Goal: Task Accomplishment & Management: Manage account settings

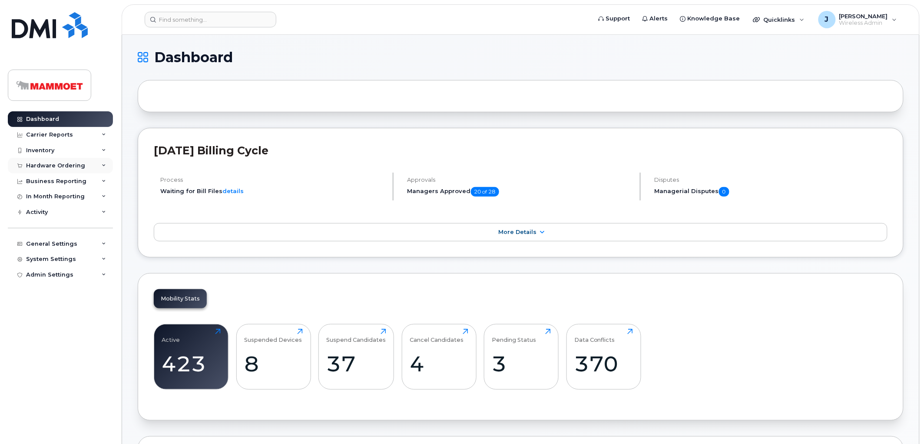
click at [37, 162] on div "Hardware Ordering" at bounding box center [60, 166] width 105 height 16
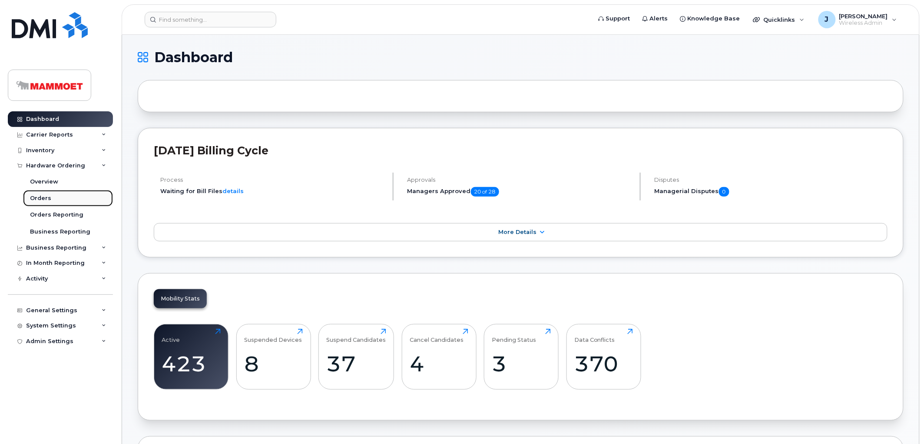
click at [43, 198] on div "Orders" at bounding box center [40, 198] width 21 height 8
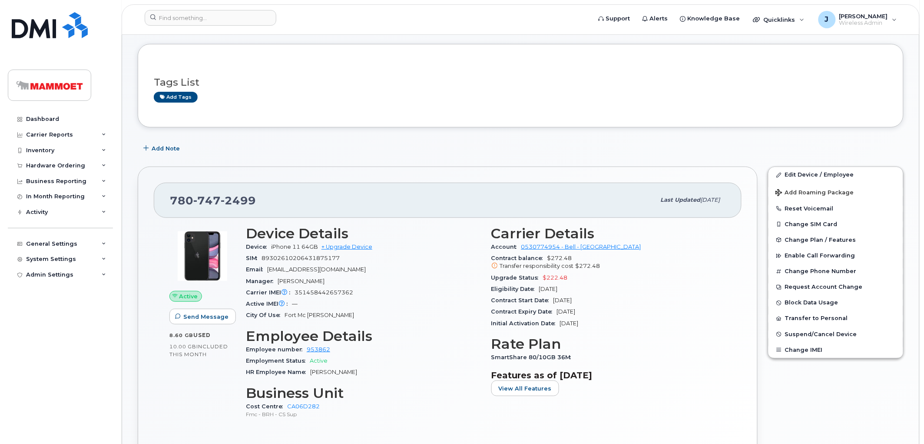
scroll to position [48, 0]
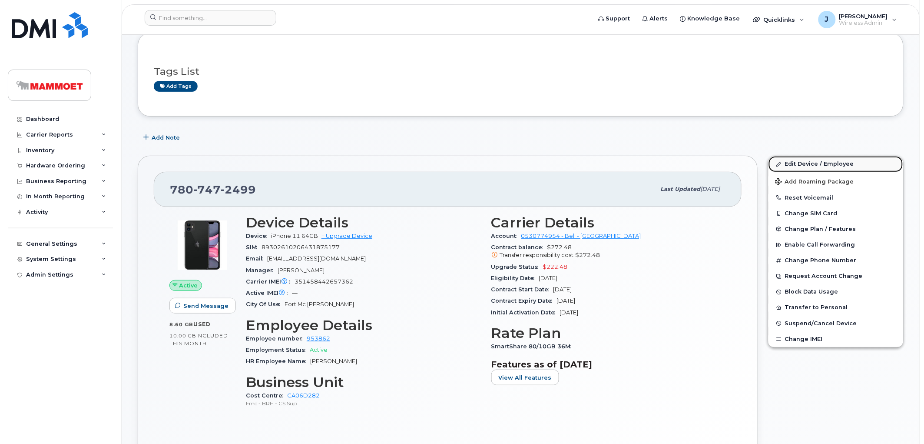
click at [805, 163] on link "Edit Device / Employee" at bounding box center [836, 164] width 135 height 16
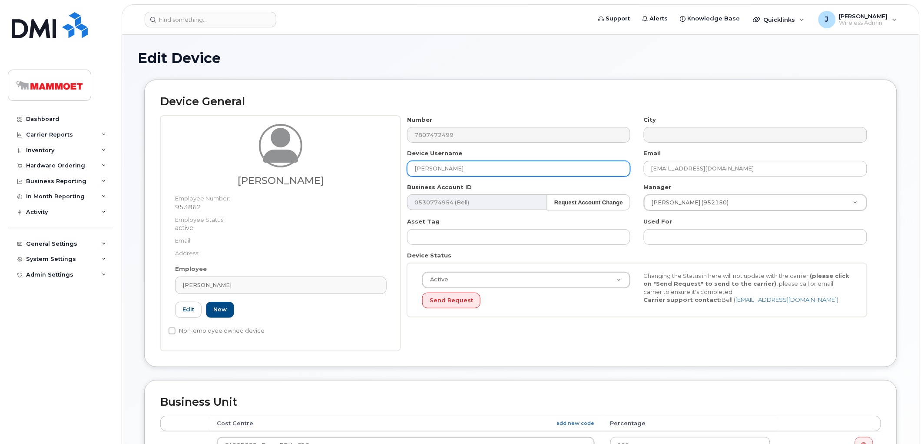
click at [426, 166] on input "[PERSON_NAME]" at bounding box center [518, 169] width 223 height 16
drag, startPoint x: 479, startPoint y: 170, endPoint x: 366, endPoint y: 167, distance: 113.9
click at [366, 170] on div "Mark O'Connell Employee Number: 953862 Employee Status: active Email: Address: …" at bounding box center [520, 233] width 721 height 235
paste input "Ryan Stanners"
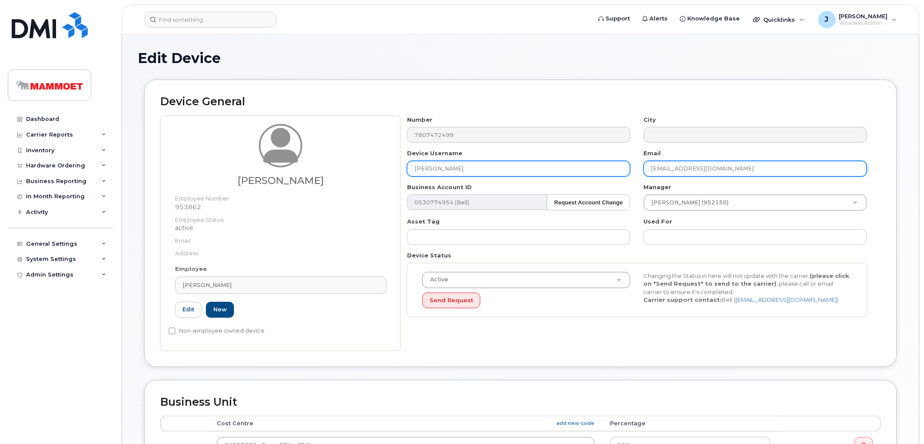
type input "Ryan Stanners"
drag, startPoint x: 718, startPoint y: 168, endPoint x: 628, endPoint y: 169, distance: 90.4
click at [628, 169] on div "Number 7807472499 City Device Username Ryan Stanners Email na@na.com Business A…" at bounding box center [638, 220] width 474 height 208
paste input "Ryan Stanners"
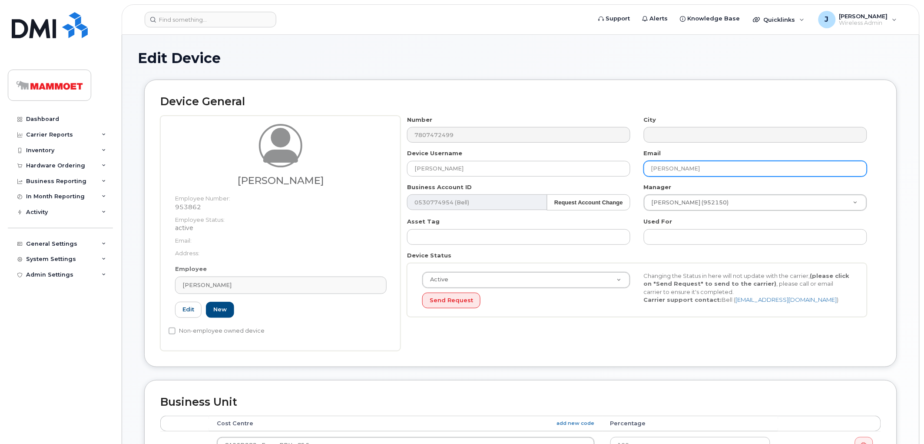
click at [668, 167] on input "[PERSON_NAME]" at bounding box center [755, 169] width 223 height 16
click at [703, 166] on input "Ryan.Stanners" at bounding box center [755, 169] width 223 height 16
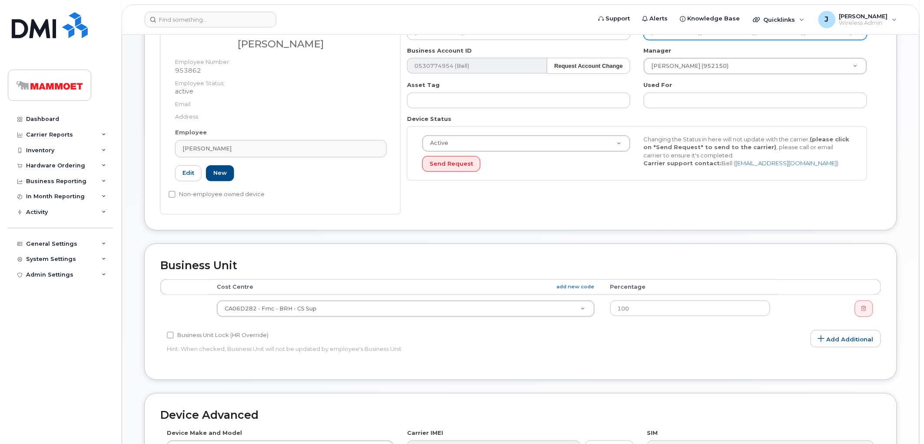
scroll to position [145, 0]
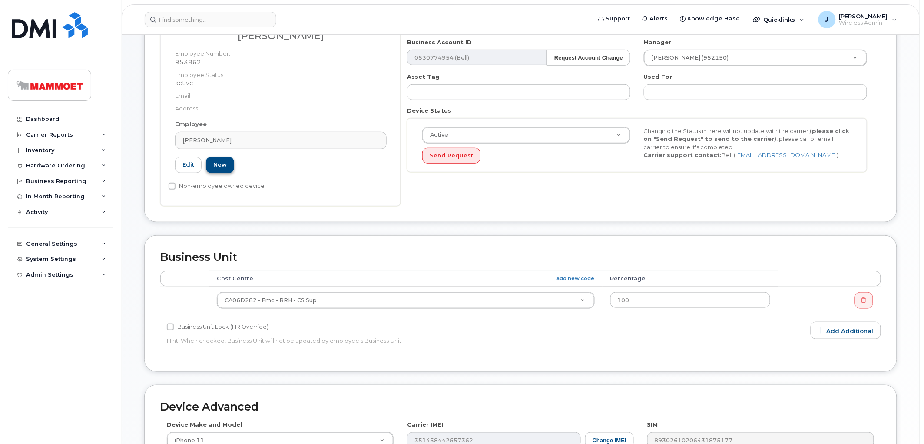
type input "[PERSON_NAME][EMAIL_ADDRESS][PERSON_NAME][DOMAIN_NAME]"
click at [219, 164] on link "New" at bounding box center [220, 165] width 28 height 16
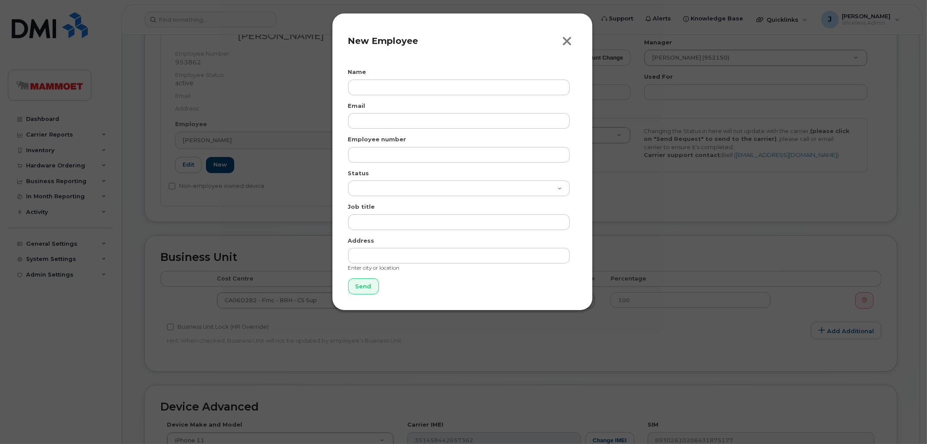
click at [571, 40] on icon "button" at bounding box center [567, 41] width 10 height 13
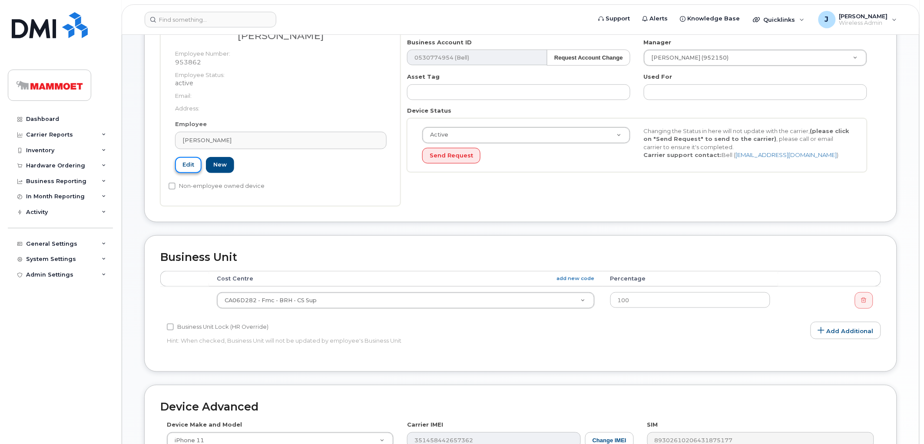
click at [193, 164] on link "Edit" at bounding box center [188, 165] width 27 height 16
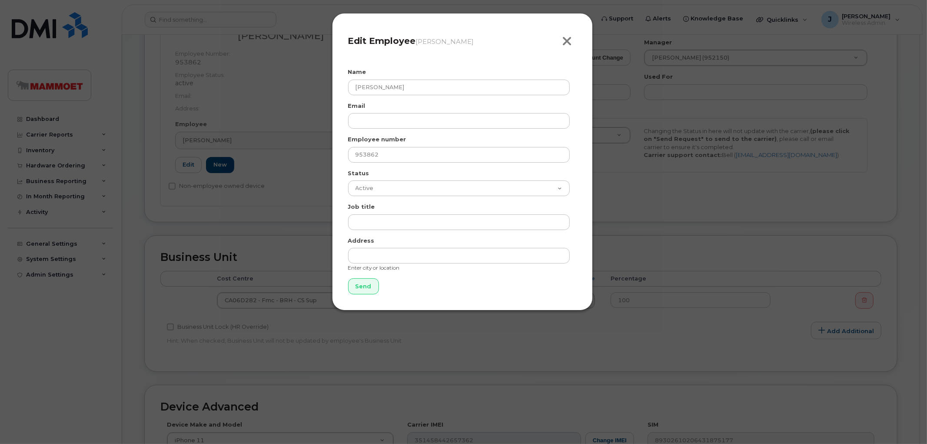
click at [562, 40] on icon "button" at bounding box center [567, 41] width 10 height 13
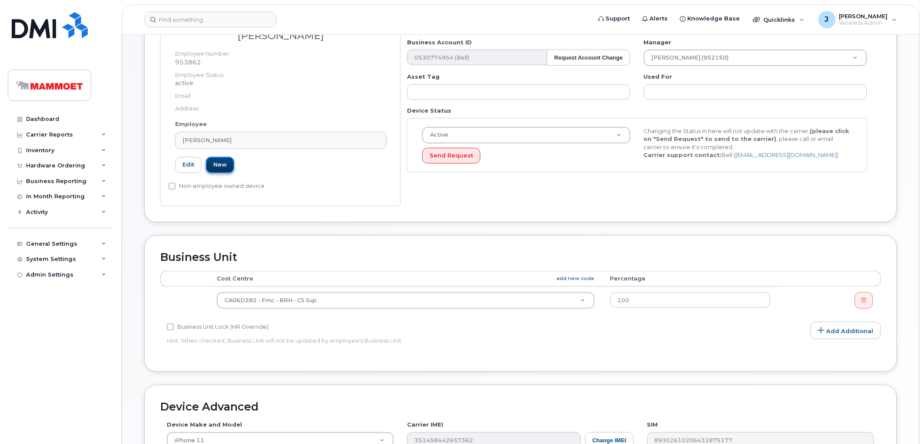
click at [216, 162] on link "New" at bounding box center [220, 165] width 28 height 16
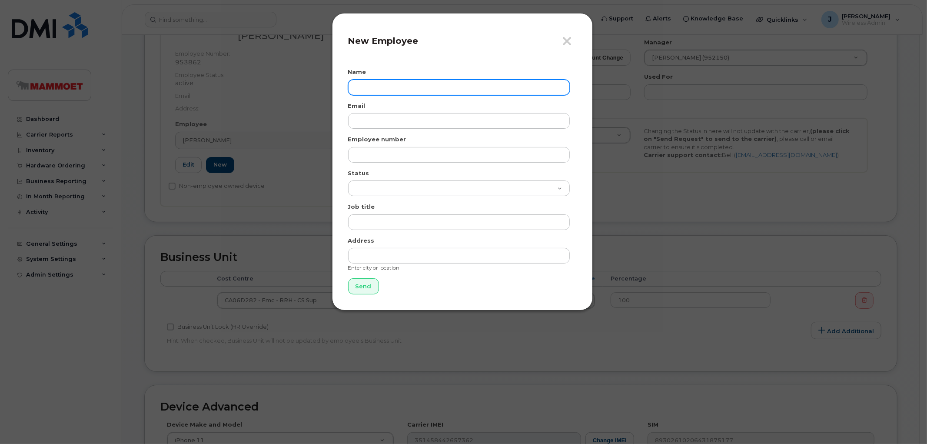
click at [365, 83] on input "text" at bounding box center [459, 88] width 222 height 16
paste input "Ryan Stanners"
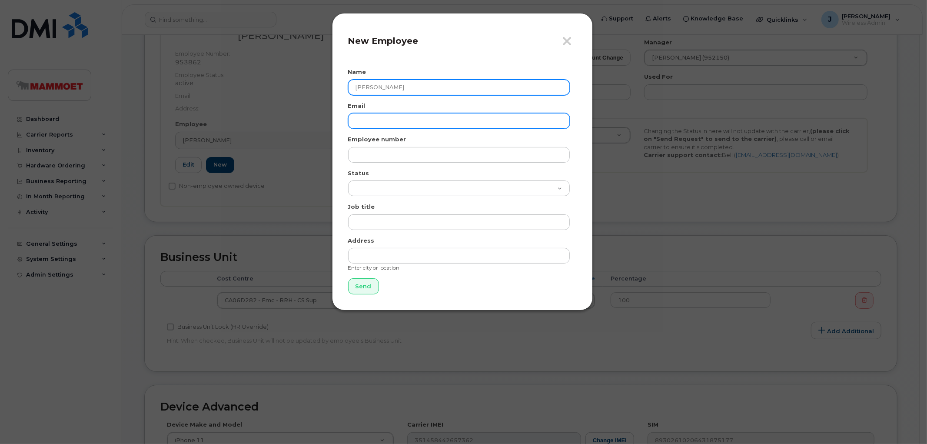
type input "Ryan Stanners"
click at [376, 120] on input "email" at bounding box center [459, 121] width 222 height 16
paste input "Ryan Stanners"
click at [370, 120] on input "Ryan Stanners" at bounding box center [459, 121] width 222 height 16
click at [397, 118] on input "Ryan.Stanners" at bounding box center [459, 121] width 222 height 16
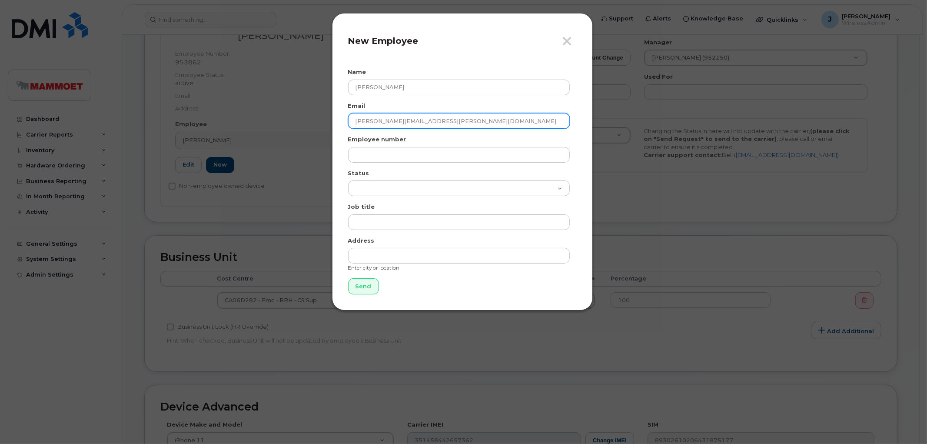
type input "Ryan.Stanners@Mammoet.com"
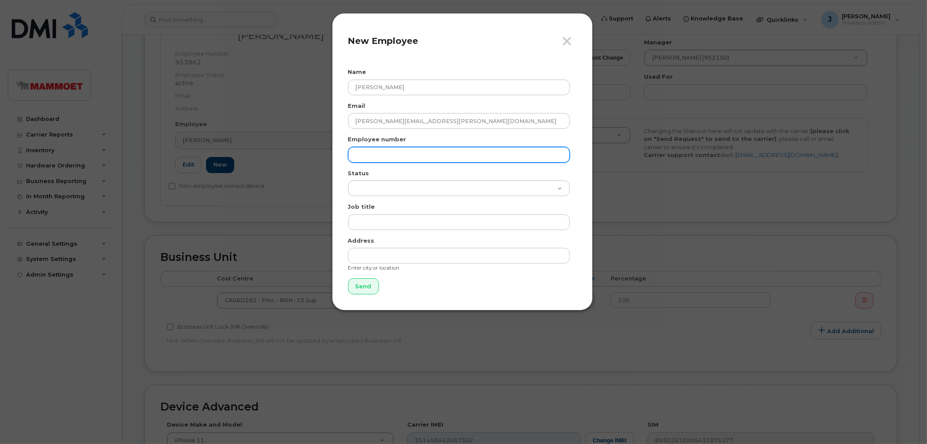
click at [386, 158] on input "text" at bounding box center [459, 155] width 222 height 16
paste input "955113"
type input "955113"
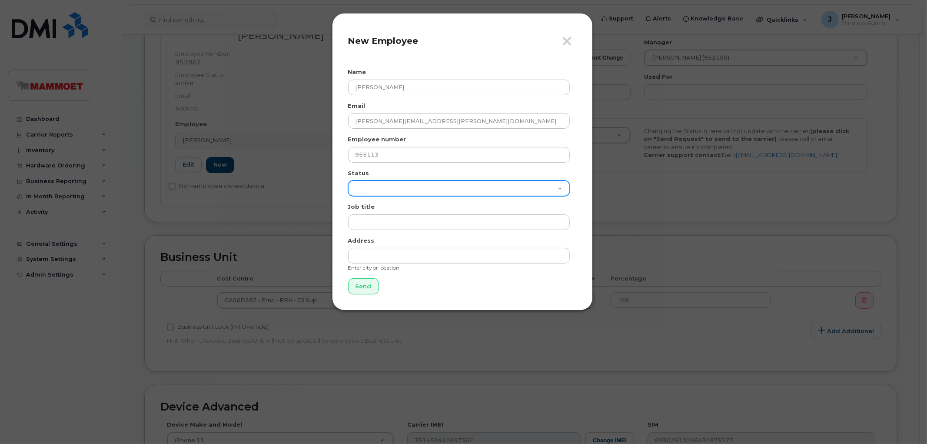
click at [556, 186] on select "Active On-Leave Long Term Short Term Maternity Leave Temp Layoff Inactive" at bounding box center [459, 188] width 222 height 16
select select "active"
click at [348, 180] on select "Active On-Leave Long Term Short Term Maternity Leave Temp Layoff Inactive" at bounding box center [459, 188] width 222 height 16
click at [358, 290] on input "Send" at bounding box center [363, 286] width 31 height 16
type input "Send"
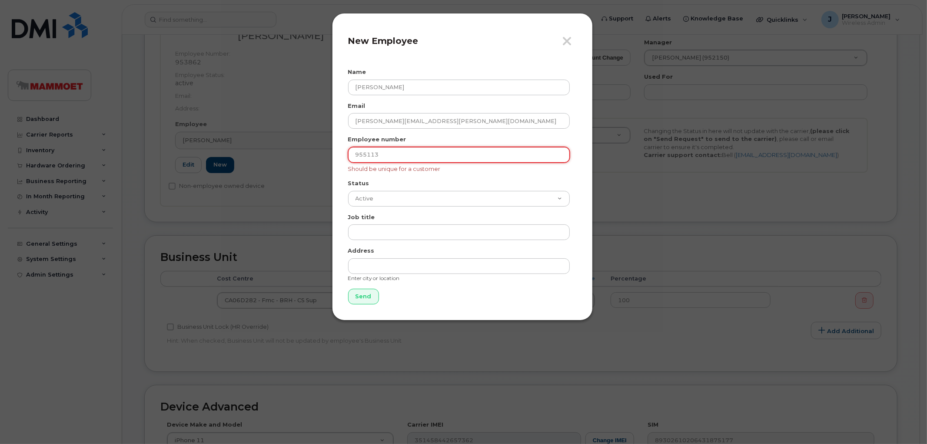
click at [356, 153] on input "955113" at bounding box center [459, 155] width 222 height 16
click at [387, 159] on input "955113" at bounding box center [459, 155] width 222 height 16
click at [566, 42] on icon "button" at bounding box center [567, 41] width 10 height 13
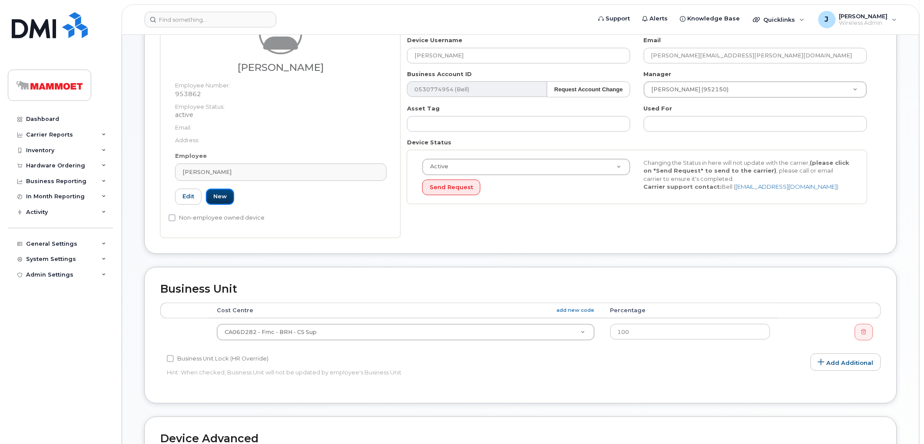
scroll to position [96, 0]
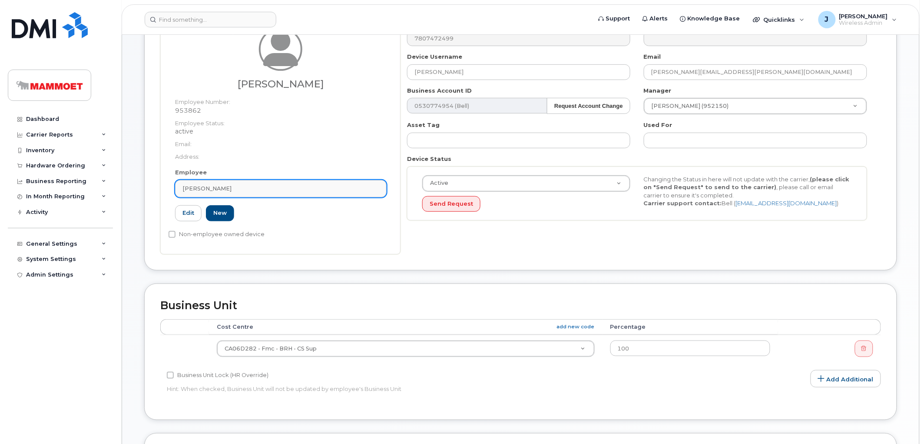
drag, startPoint x: 240, startPoint y: 185, endPoint x: 188, endPoint y: 188, distance: 52.7
click at [188, 188] on link "Mark O'Connell" at bounding box center [281, 188] width 212 height 17
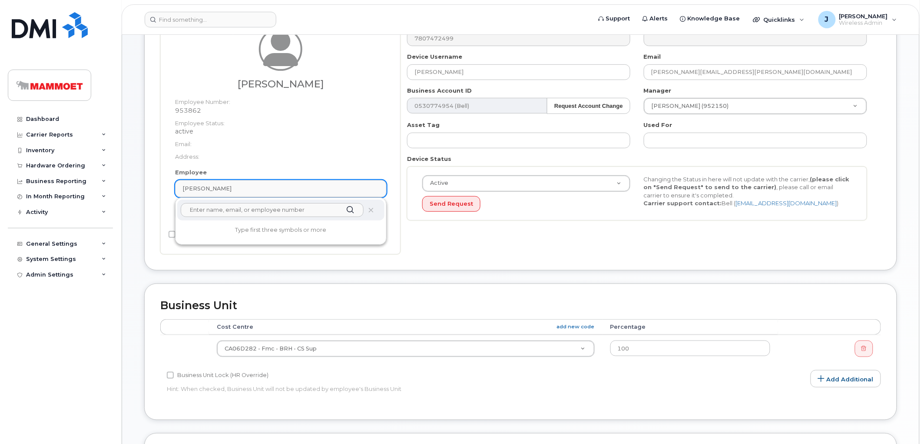
paste input "955113"
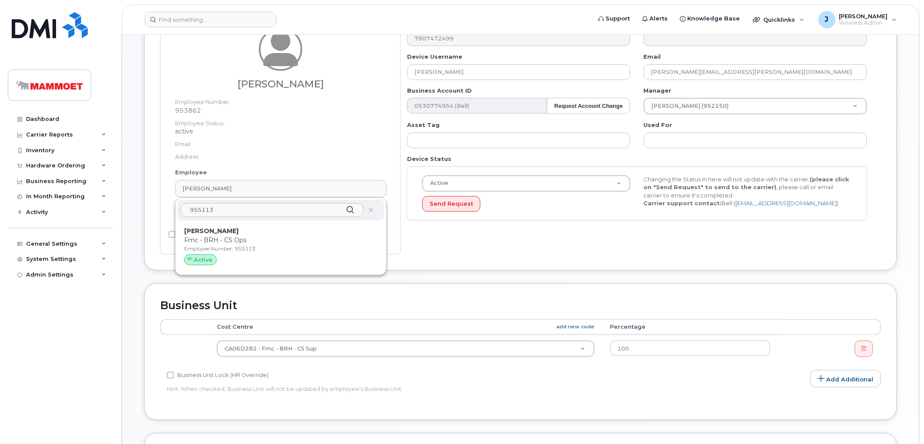
drag, startPoint x: 234, startPoint y: 210, endPoint x: 144, endPoint y: 210, distance: 90.0
click at [144, 210] on div "Device General Mark O'Connell Employee Number: 953862 Employee Status: active E…" at bounding box center [520, 126] width 753 height 287
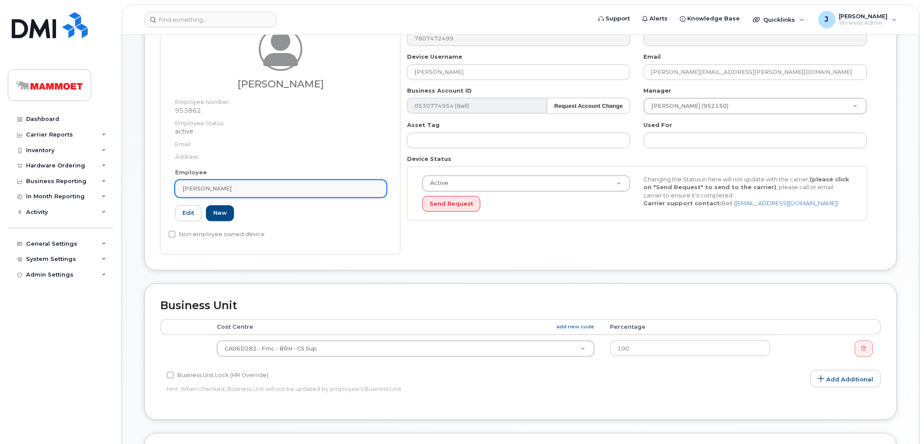
click at [232, 183] on link "Mark O'Connell" at bounding box center [281, 188] width 212 height 17
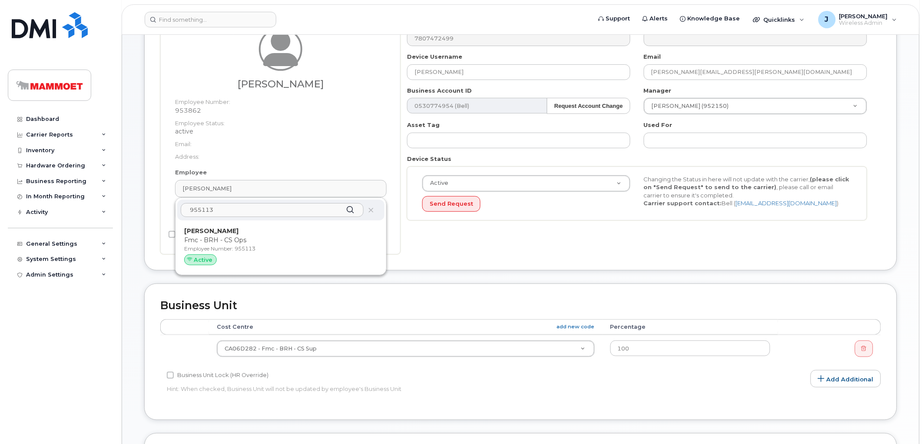
paste input "Ryan Stanners"
type input "Ryan Stanners"
click at [292, 144] on dt "Email:" at bounding box center [281, 142] width 212 height 13
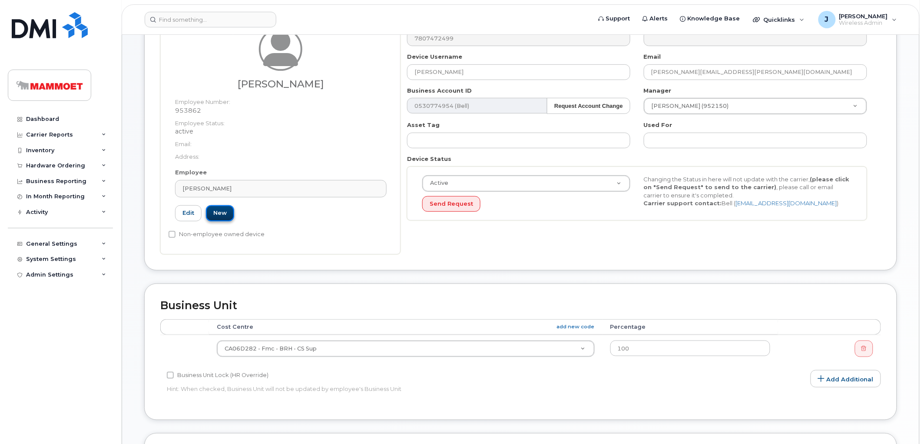
click at [223, 209] on link "New" at bounding box center [220, 213] width 28 height 16
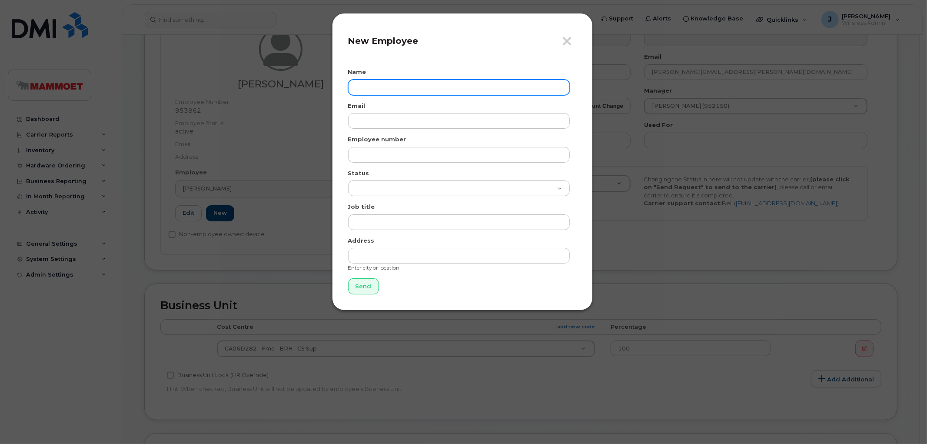
click at [367, 85] on input "text" at bounding box center [459, 88] width 222 height 16
paste input "Ryan Stanners"
type input "Ryan Stanners"
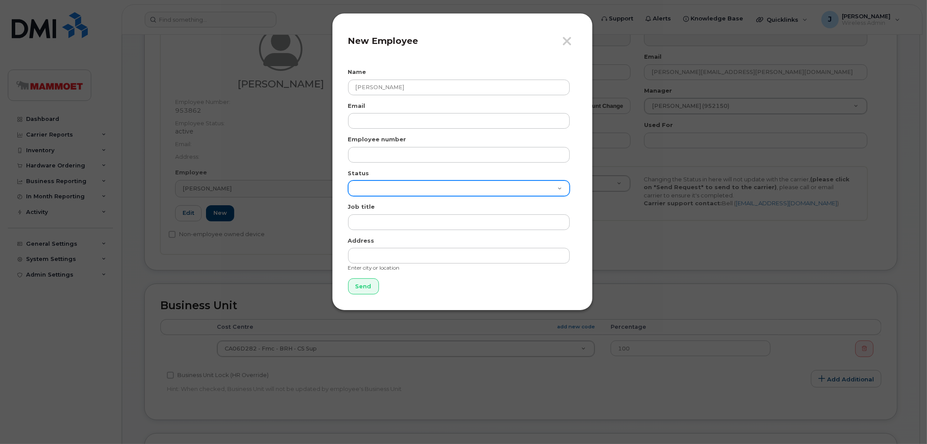
click at [364, 186] on select "Active On-Leave Long Term Short Term Maternity Leave Temp Layoff Inactive" at bounding box center [459, 188] width 222 height 16
select select "active"
click at [348, 180] on select "Active On-Leave Long Term Short Term Maternity Leave Temp Layoff Inactive" at bounding box center [459, 188] width 222 height 16
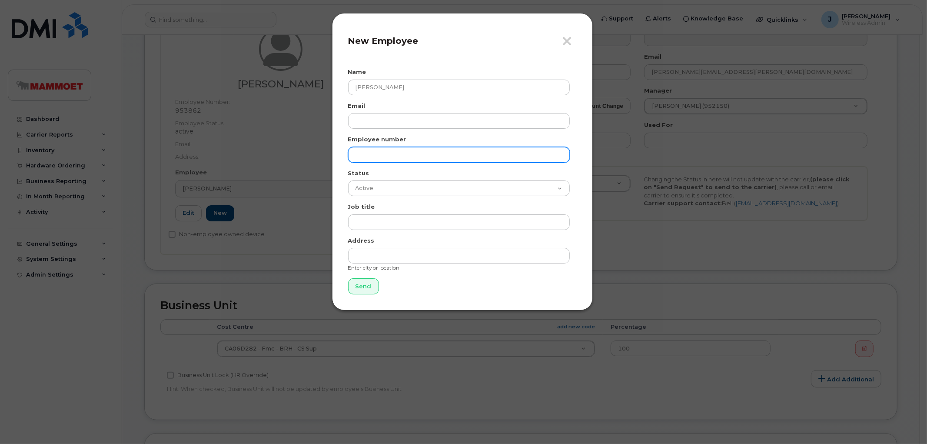
click at [367, 152] on input "text" at bounding box center [459, 155] width 222 height 16
click at [369, 152] on input "text" at bounding box center [459, 155] width 222 height 16
paste input "Ryan Stanners"
type input "Ryan Stanners"
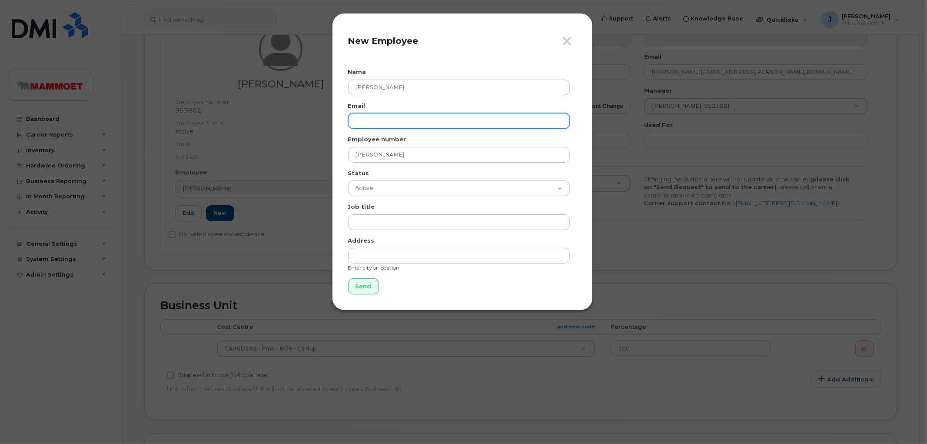
click at [396, 118] on input "email" at bounding box center [459, 121] width 222 height 16
paste input "Ryan.Stanners@mammoet.com"
type input "Ryan.Stanners@mammoet.com"
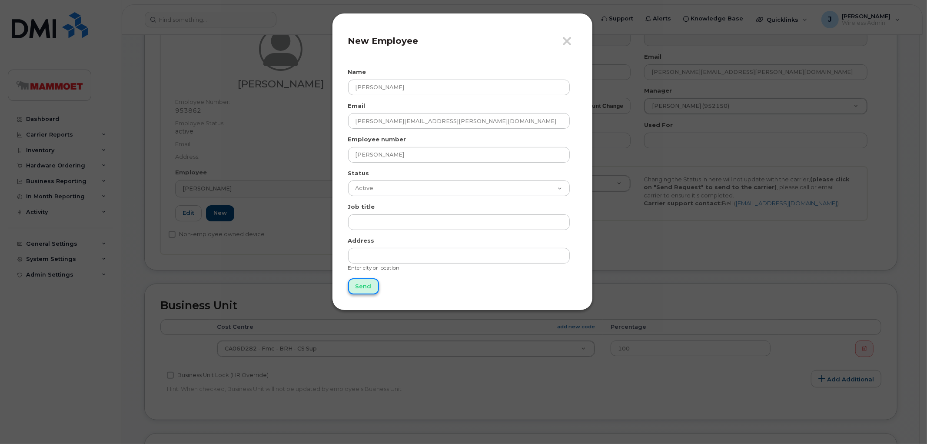
click at [362, 286] on input "Send" at bounding box center [363, 286] width 31 height 16
type input "Send"
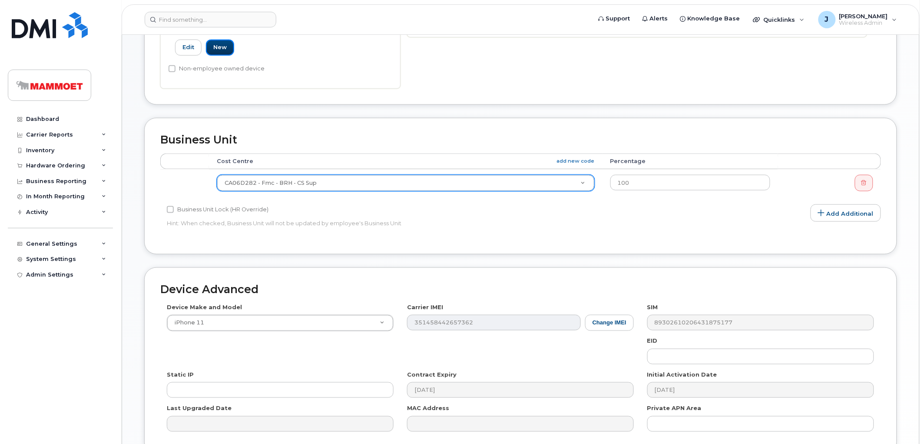
scroll to position [354, 0]
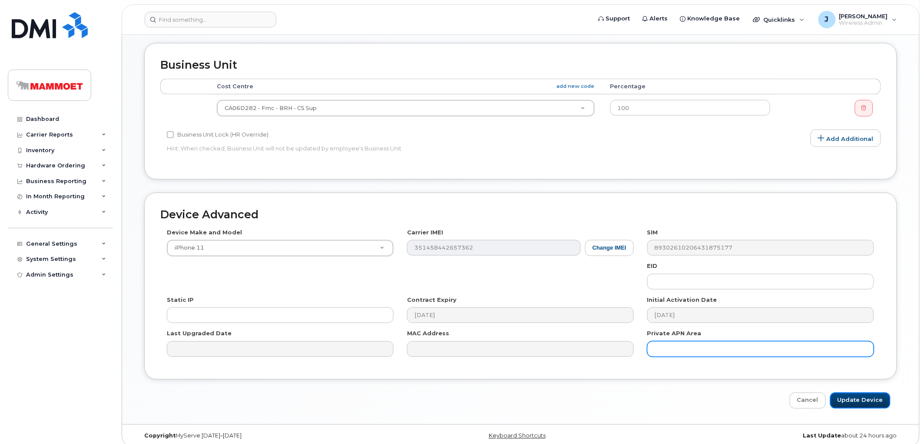
drag, startPoint x: 859, startPoint y: 390, endPoint x: 734, endPoint y: 337, distance: 136.5
click at [859, 392] on input "Update Device" at bounding box center [861, 400] width 60 height 16
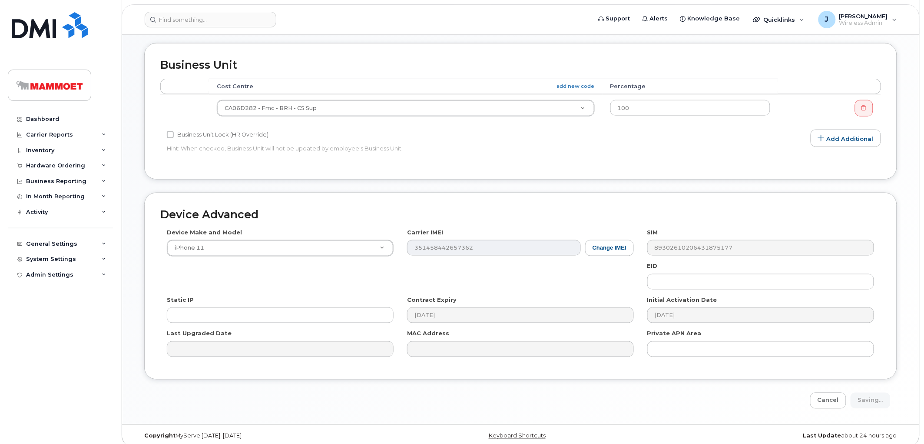
type input "Saving..."
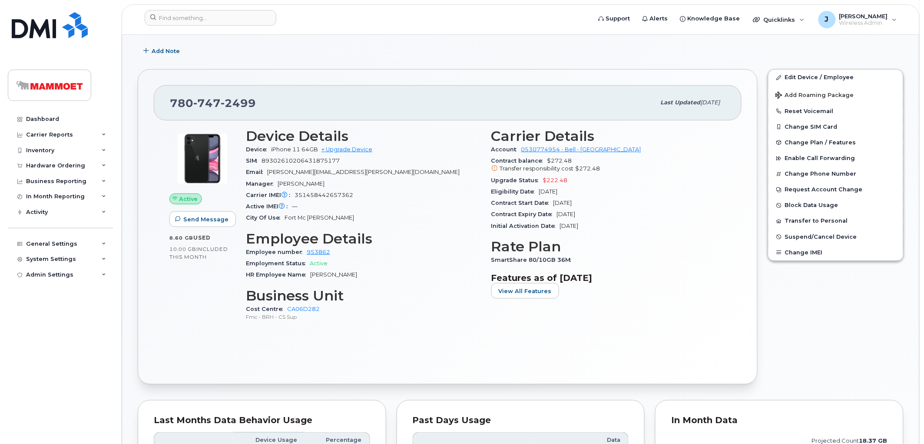
scroll to position [145, 0]
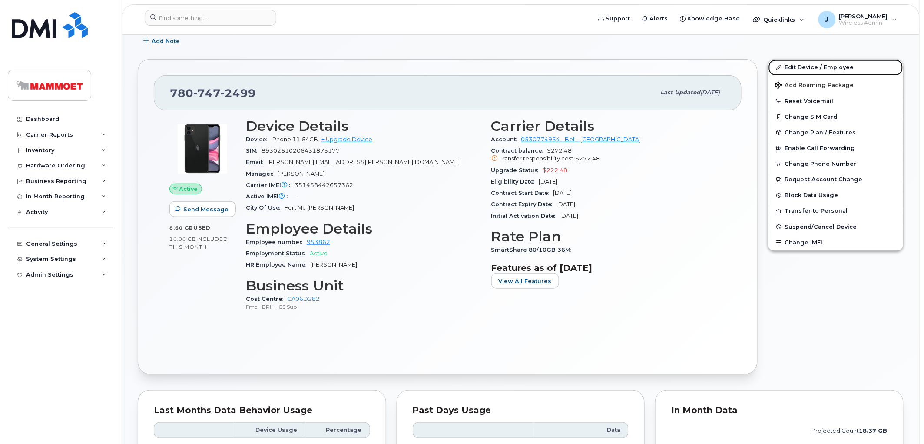
drag, startPoint x: 785, startPoint y: 69, endPoint x: 705, endPoint y: 79, distance: 79.7
click at [785, 69] on link "Edit Device / Employee" at bounding box center [836, 68] width 135 height 16
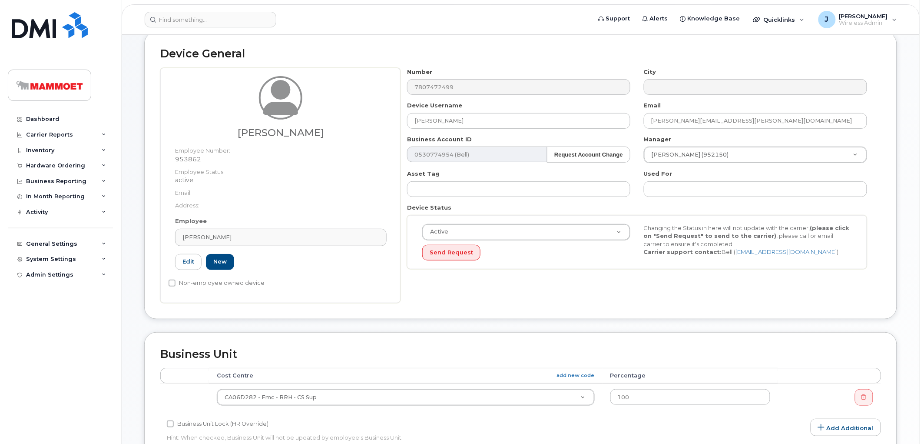
scroll to position [48, 0]
click at [226, 236] on div "[PERSON_NAME]" at bounding box center [281, 237] width 197 height 8
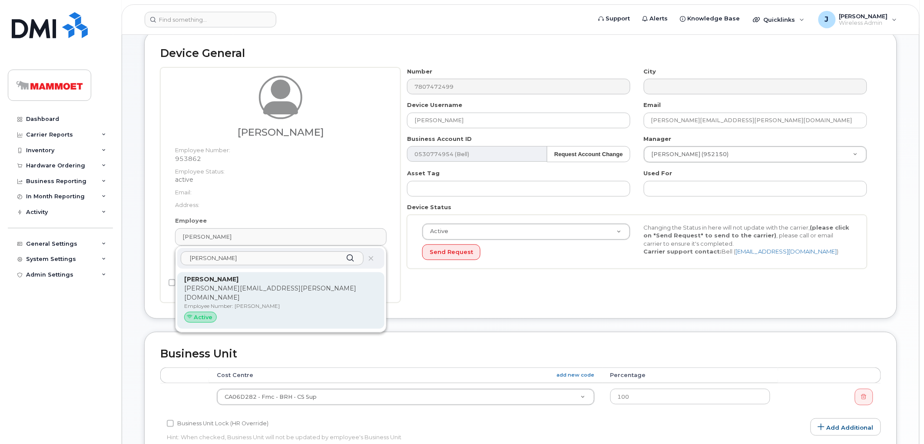
type input "ryan st"
click at [220, 281] on strong "[PERSON_NAME]" at bounding box center [211, 279] width 54 height 8
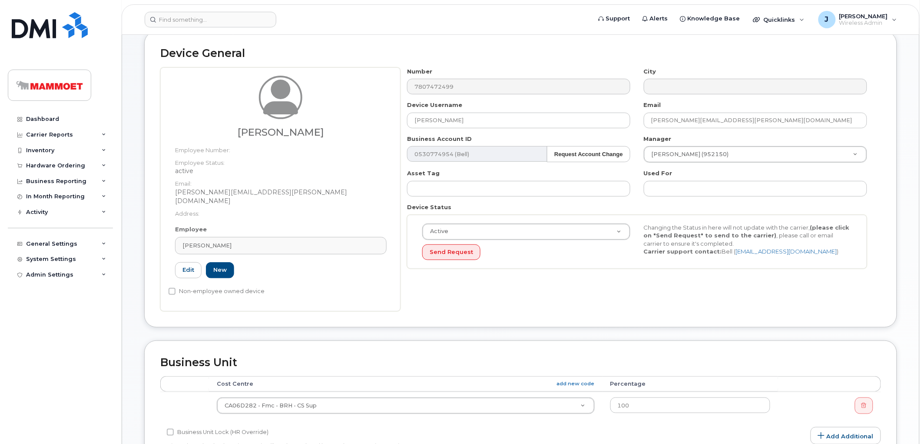
type input "[PERSON_NAME]"
type input "[PERSON_NAME][EMAIL_ADDRESS][PERSON_NAME][DOMAIN_NAME]"
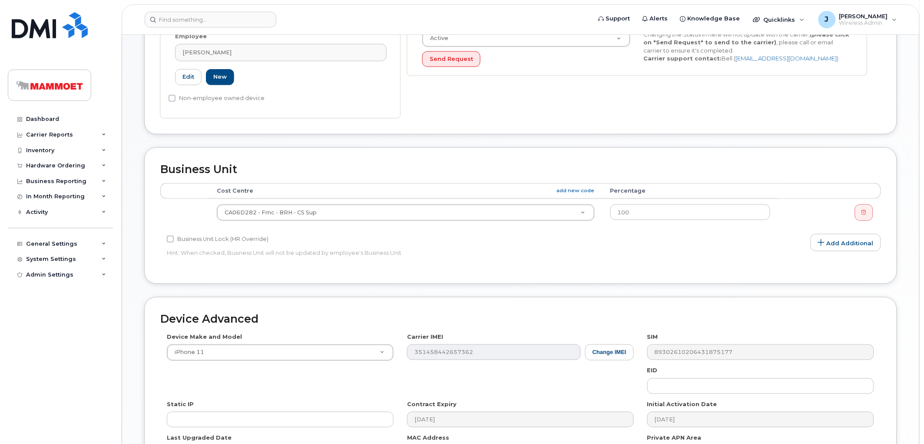
scroll to position [346, 0]
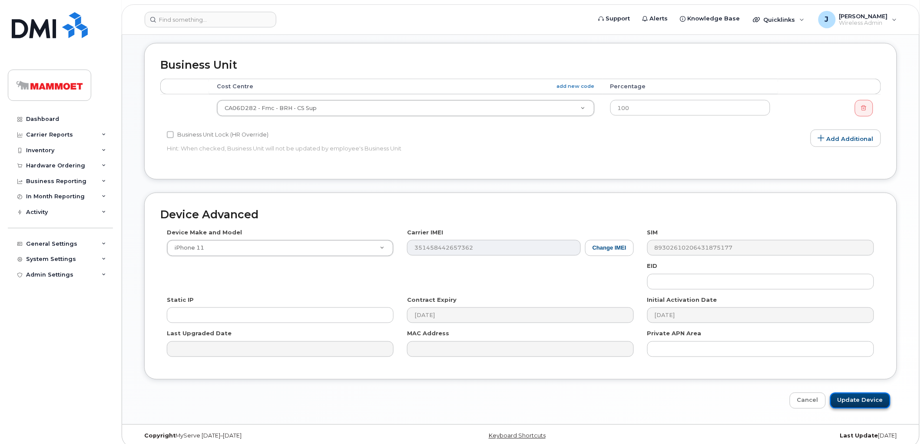
click at [863, 392] on input "Update Device" at bounding box center [861, 400] width 60 height 16
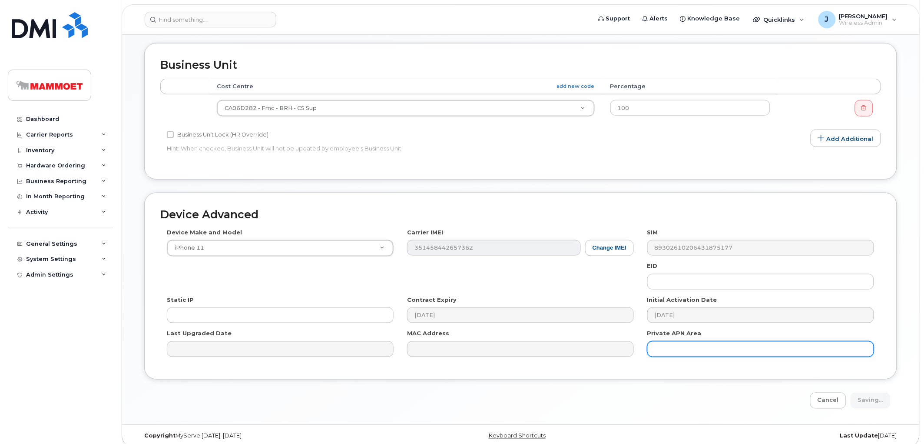
type input "Saving..."
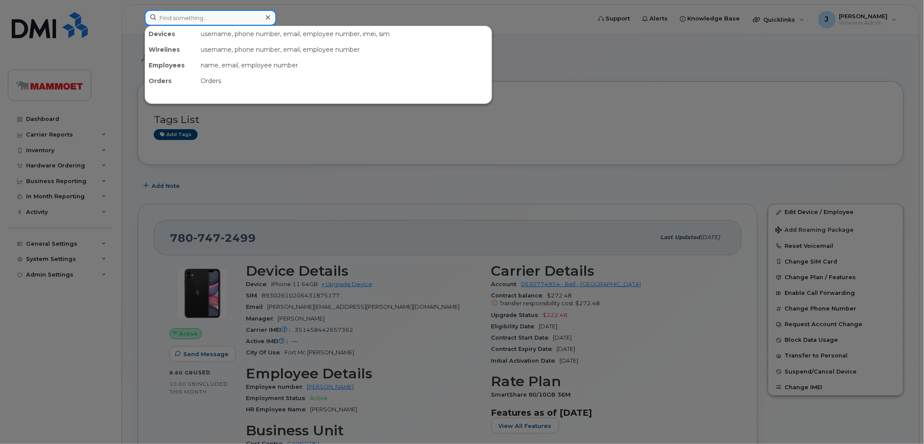
click at [194, 13] on input at bounding box center [211, 18] width 132 height 16
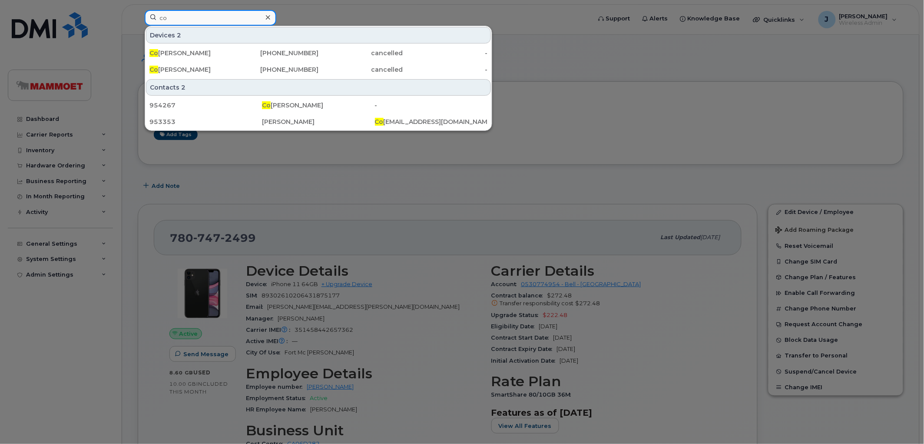
type input "c"
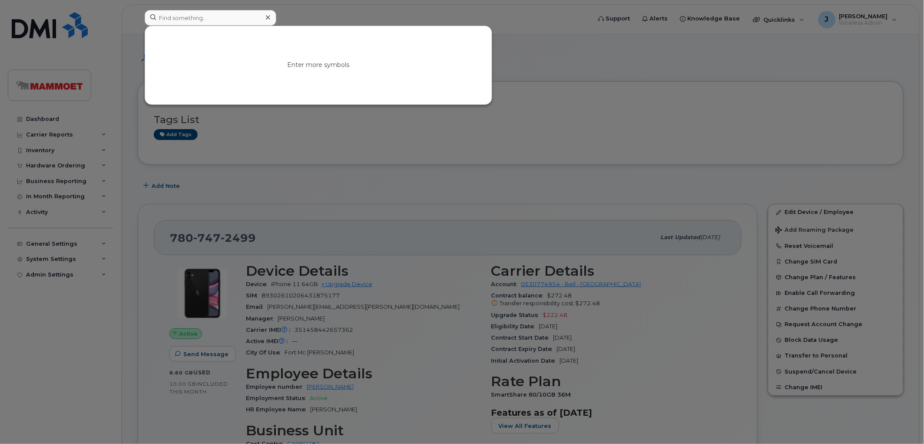
drag, startPoint x: 108, startPoint y: 45, endPoint x: 120, endPoint y: 40, distance: 13.2
click at [108, 45] on div at bounding box center [462, 222] width 924 height 444
click at [173, 18] on input at bounding box center [211, 18] width 132 height 16
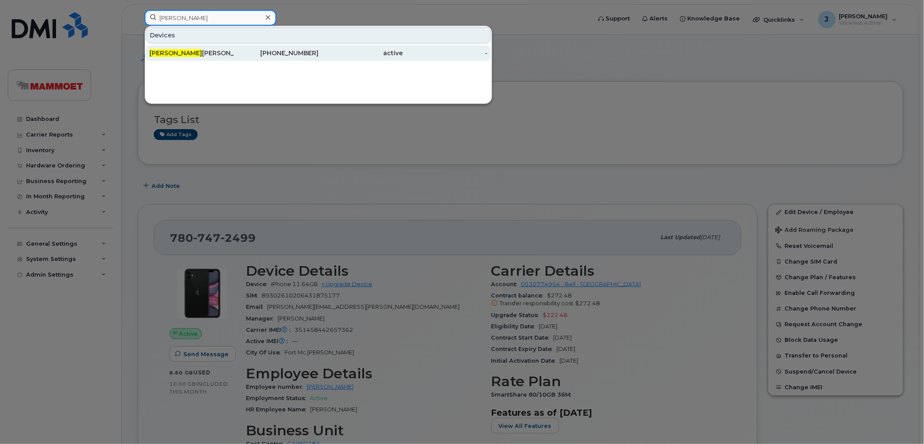
type input "[PERSON_NAME]"
click at [174, 51] on div "[PERSON_NAME]" at bounding box center [192, 53] width 85 height 9
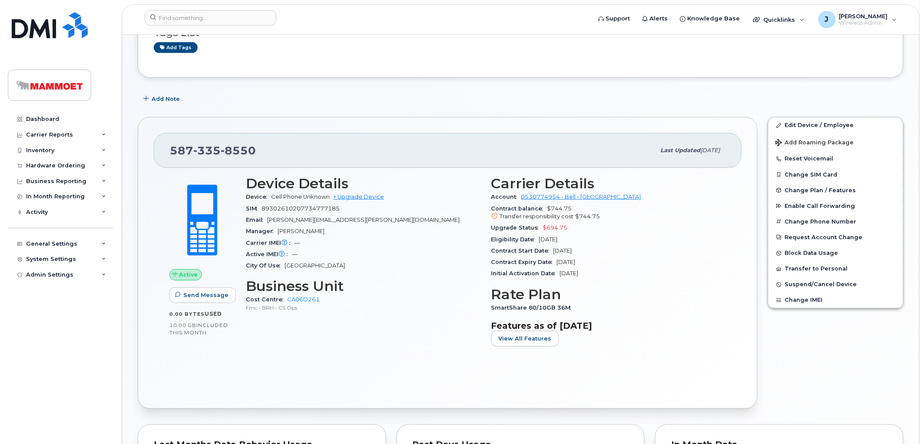
scroll to position [143, 0]
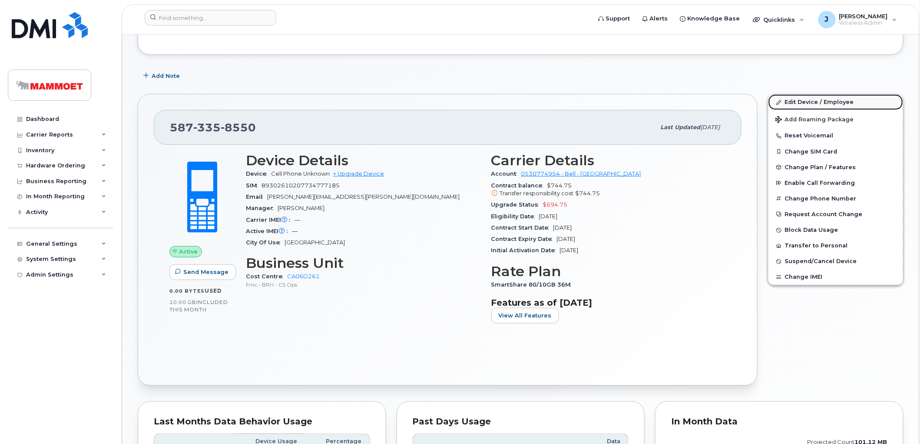
click at [792, 97] on link "Edit Device / Employee" at bounding box center [836, 102] width 135 height 16
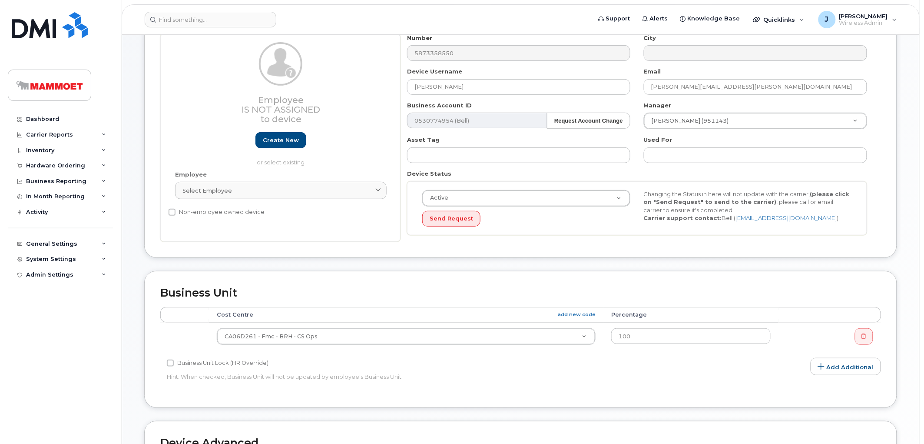
scroll to position [96, 0]
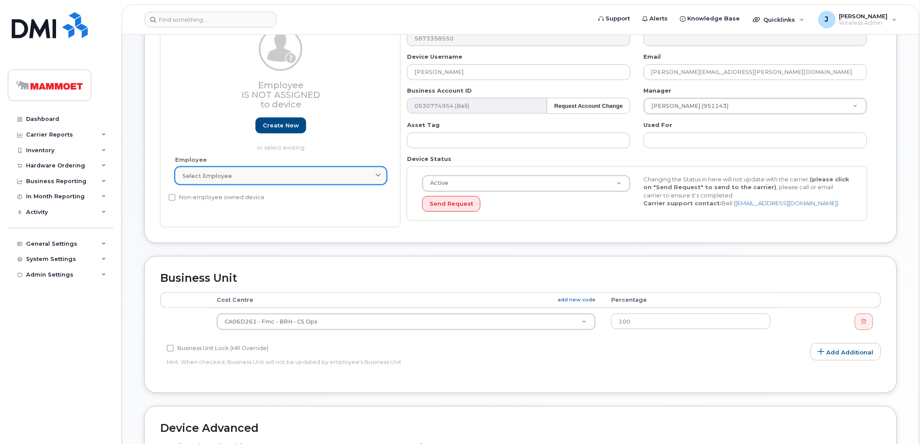
click at [234, 170] on link "Select employee" at bounding box center [281, 175] width 212 height 17
type input "p"
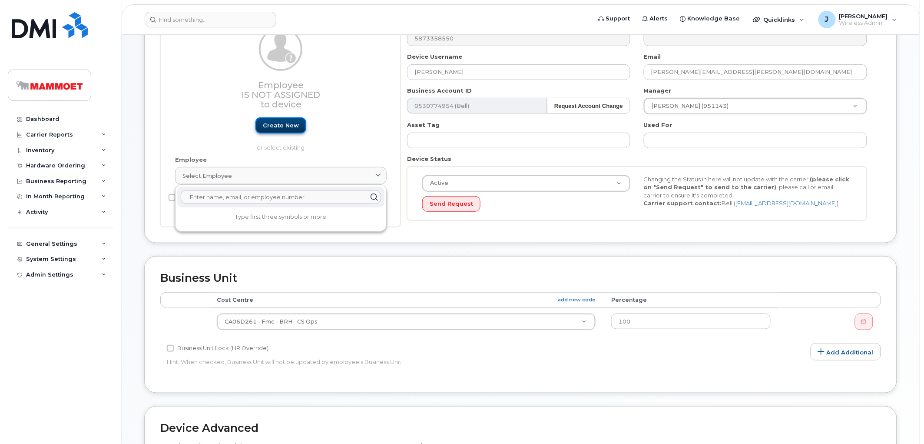
click at [278, 127] on link "Create new" at bounding box center [281, 125] width 51 height 16
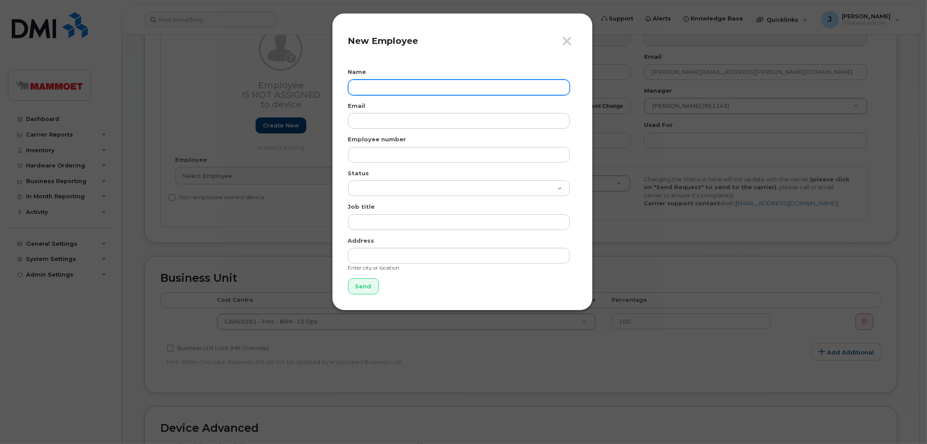
click at [369, 81] on input "text" at bounding box center [459, 88] width 222 height 16
paste input "[PERSON_NAME]"
type input "[PERSON_NAME]"
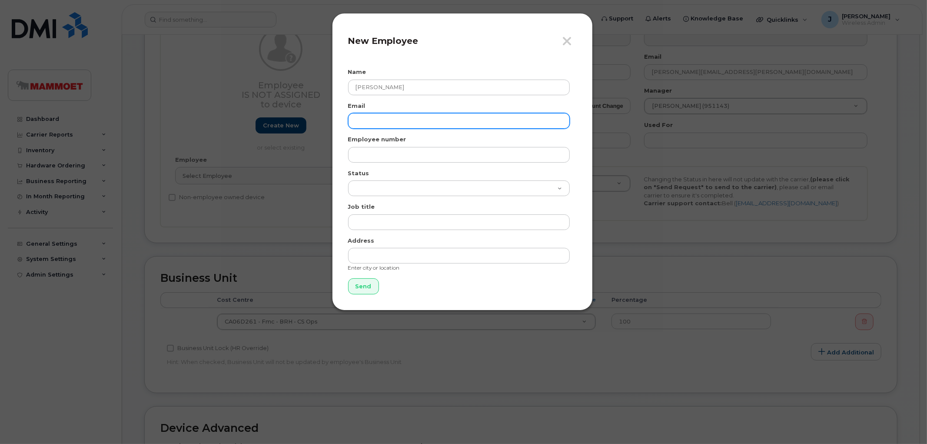
click at [378, 121] on input "email" at bounding box center [459, 121] width 222 height 16
paste input "Payton.Kelly@mammoet.com"
type input "Payton.Kelly@mammoet.com"
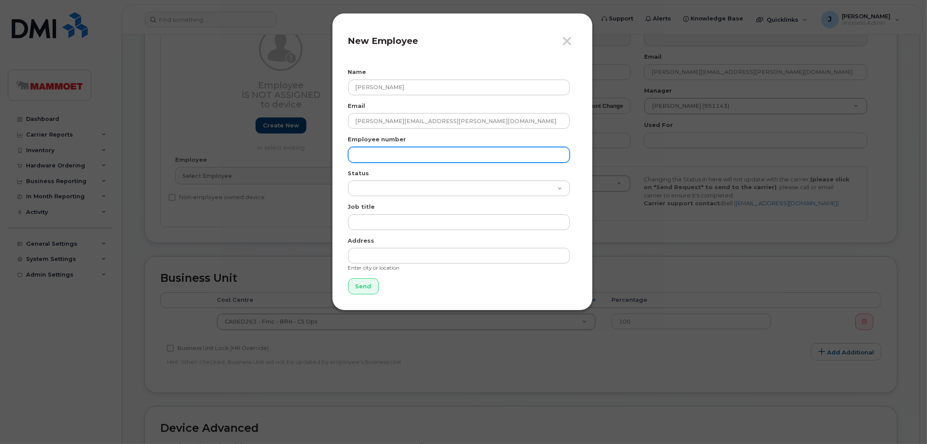
click at [363, 159] on input "text" at bounding box center [459, 155] width 222 height 16
paste input "957729"
type input "957729"
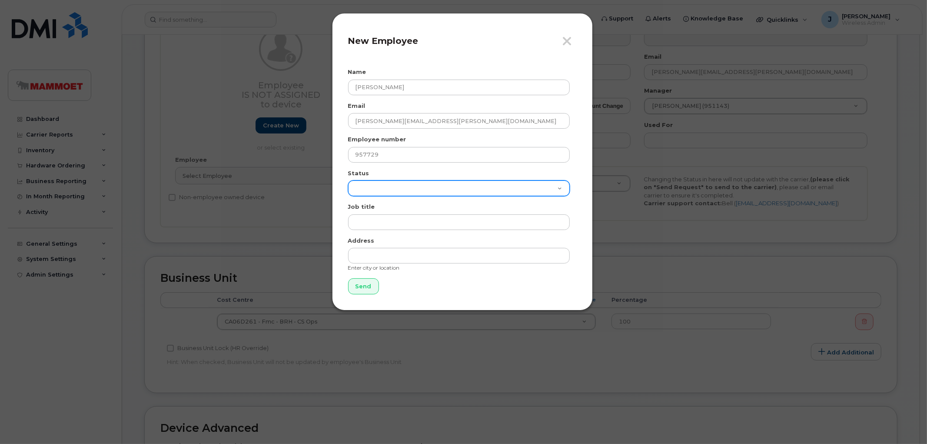
click at [392, 189] on select "Active On-Leave Long Term Short Term Maternity Leave Temp Layoff Inactive" at bounding box center [459, 188] width 222 height 16
select select "active"
click at [348, 180] on select "Active On-Leave Long Term Short Term Maternity Leave Temp Layoff Inactive" at bounding box center [459, 188] width 222 height 16
click at [363, 293] on input "Send" at bounding box center [363, 286] width 31 height 16
type input "Send"
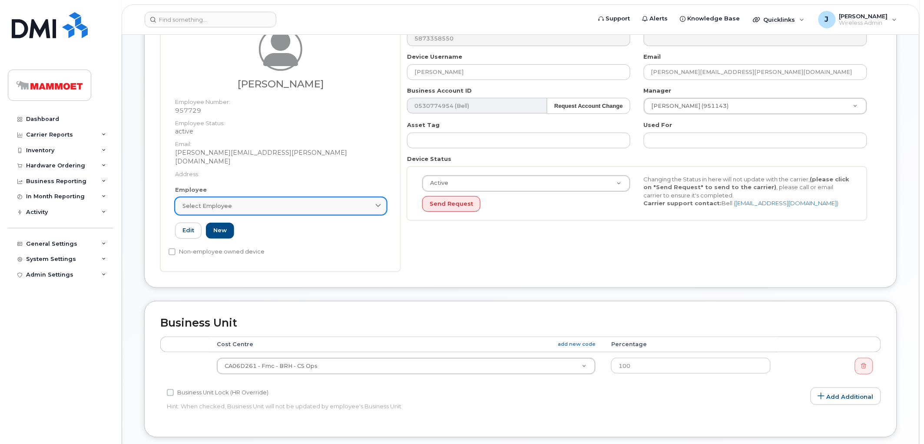
click at [275, 202] on link "Select employee" at bounding box center [281, 205] width 212 height 17
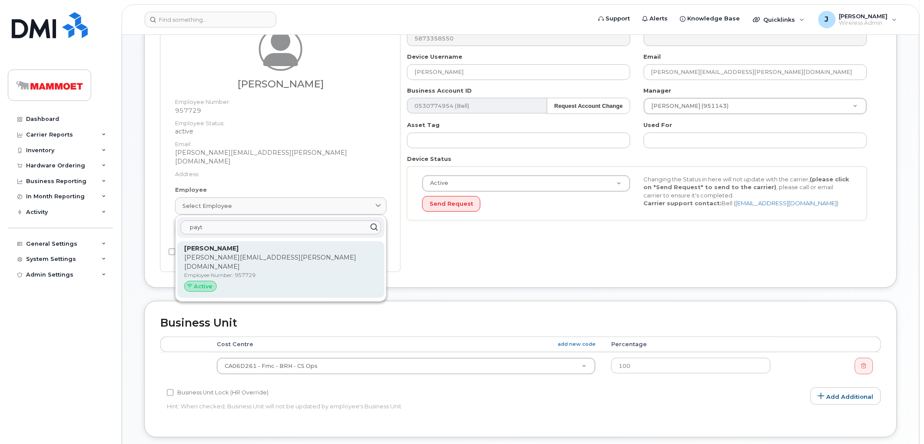
type input "payt"
click at [231, 244] on p "[PERSON_NAME]" at bounding box center [280, 248] width 193 height 9
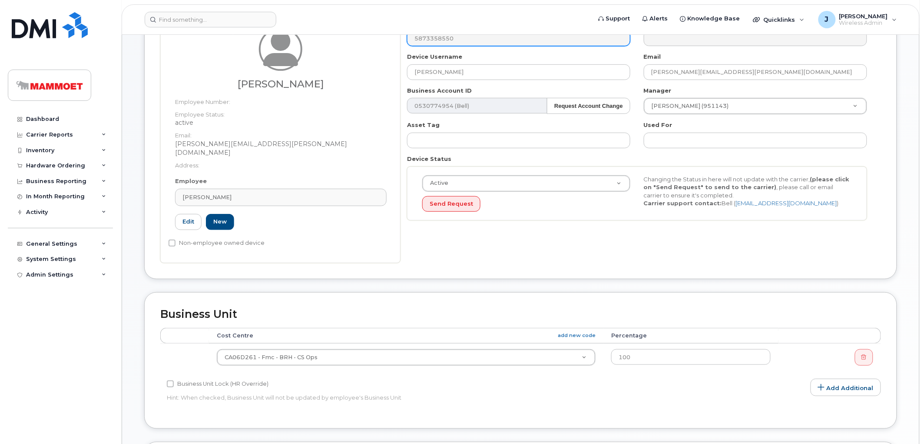
type input "957729"
type input "[PERSON_NAME][EMAIL_ADDRESS][PERSON_NAME][DOMAIN_NAME]"
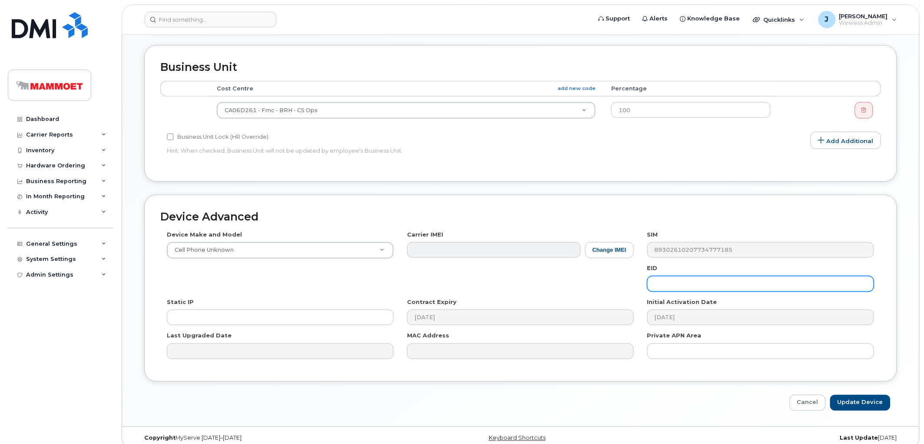
scroll to position [346, 0]
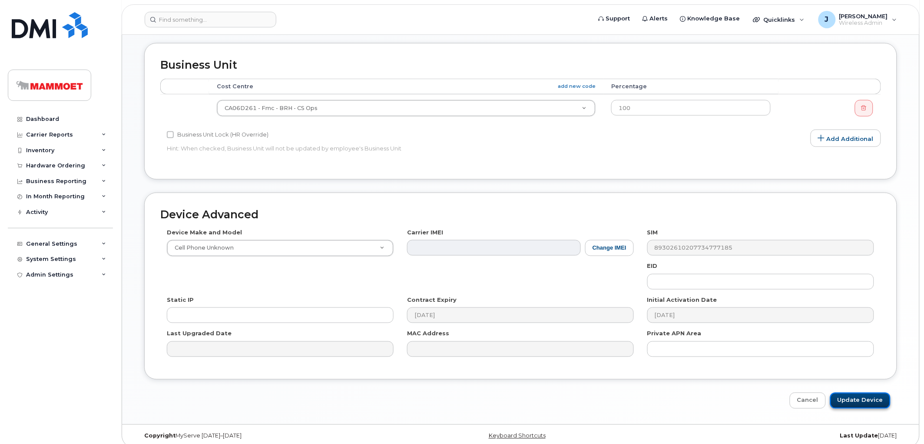
click at [853, 392] on input "Update Device" at bounding box center [861, 400] width 60 height 16
type input "Saving..."
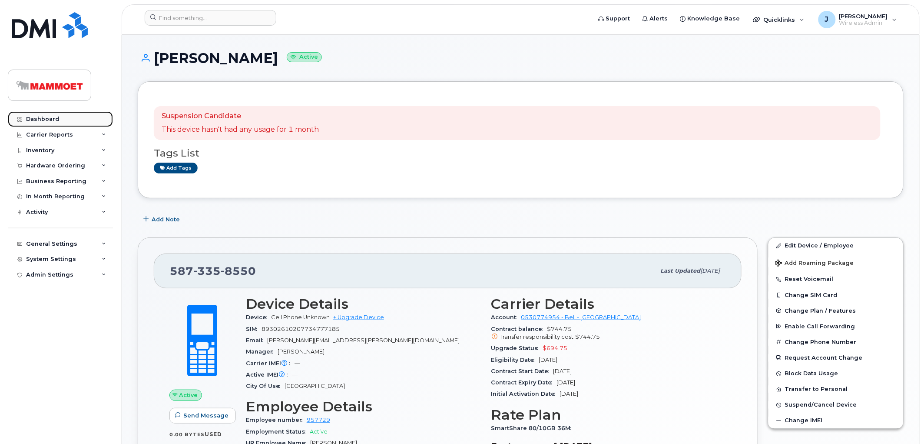
click at [49, 118] on div "Dashboard" at bounding box center [42, 119] width 33 height 7
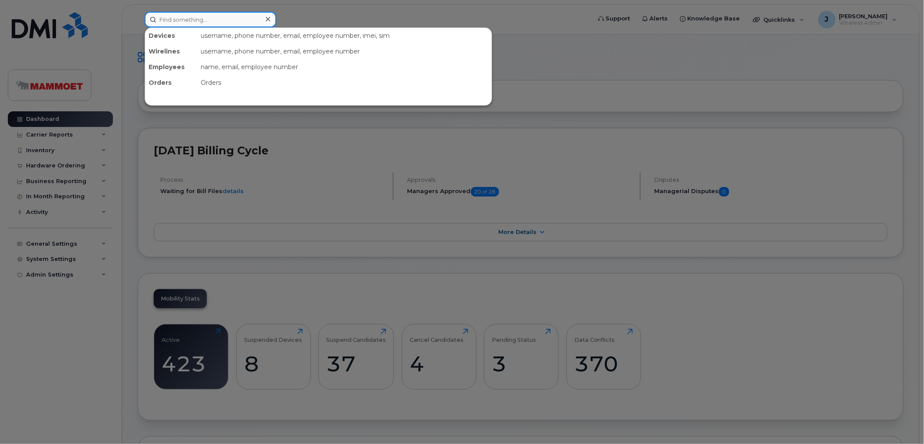
click at [187, 15] on input at bounding box center [211, 20] width 132 height 16
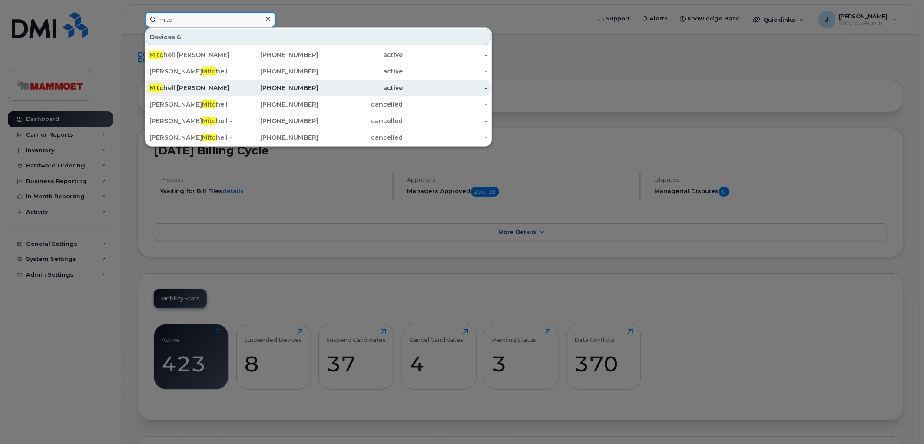
type input "mitc"
click at [184, 81] on div "Mitc hell McAvoy" at bounding box center [192, 88] width 85 height 16
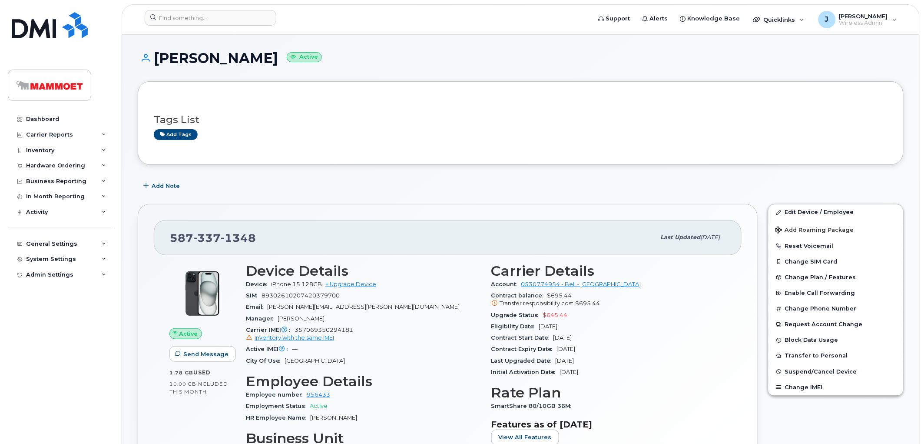
drag, startPoint x: 271, startPoint y: 62, endPoint x: 155, endPoint y: 61, distance: 116.1
click at [155, 61] on h1 "[PERSON_NAME] Active" at bounding box center [521, 57] width 766 height 15
copy h1 "[PERSON_NAME]"
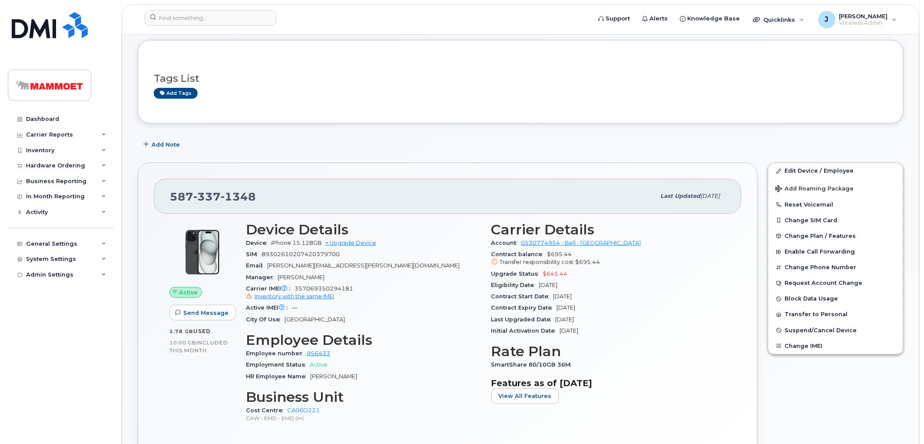
scroll to position [96, 0]
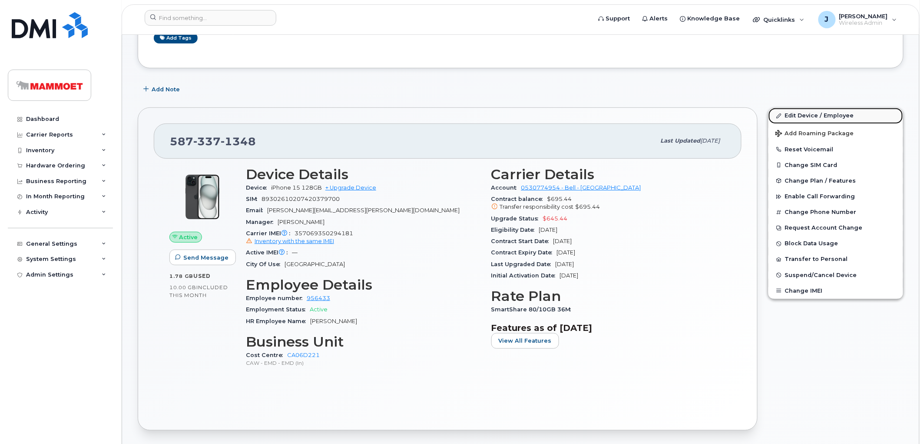
click at [801, 111] on link "Edit Device / Employee" at bounding box center [836, 116] width 135 height 16
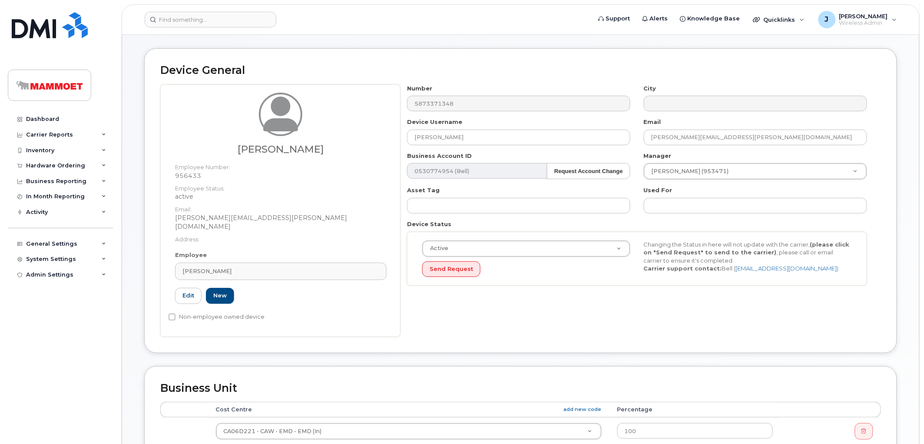
scroll to position [48, 0]
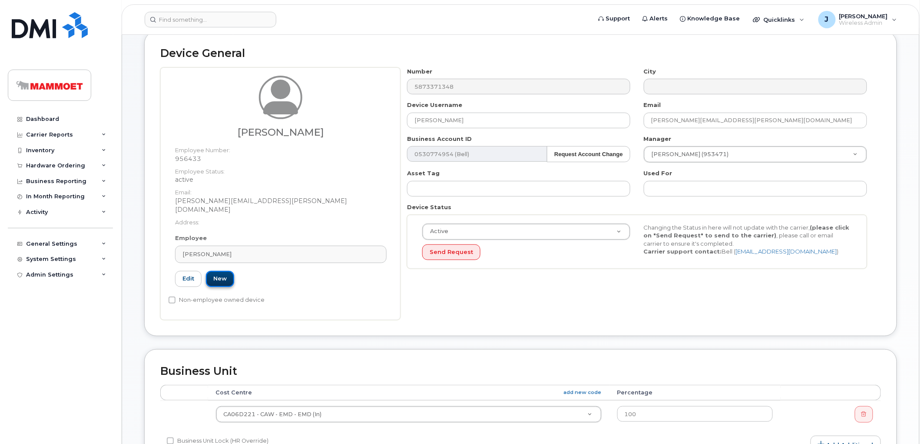
click at [219, 271] on link "New" at bounding box center [220, 279] width 28 height 16
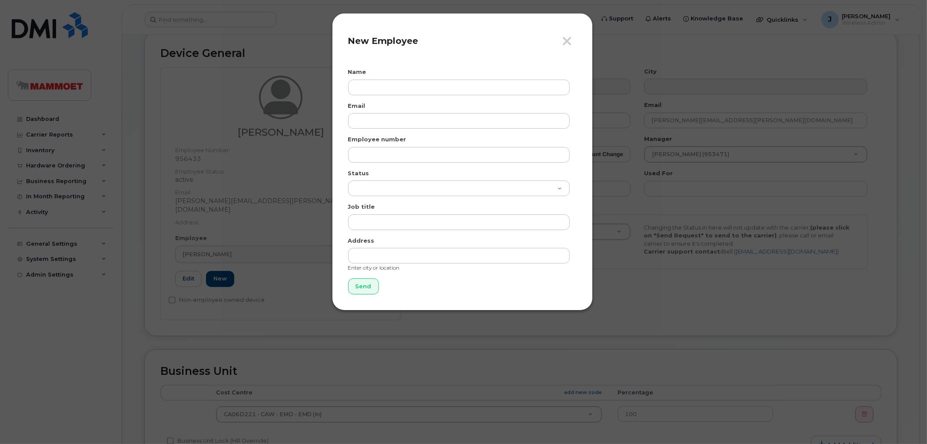
click at [398, 95] on form "Name Email Employee number Status Active On-Leave Long Term Short Term Maternit…" at bounding box center [462, 181] width 229 height 226
click at [391, 87] on input "text" at bounding box center [459, 88] width 222 height 16
paste input "[PERSON_NAME]"
type input "[PERSON_NAME]"
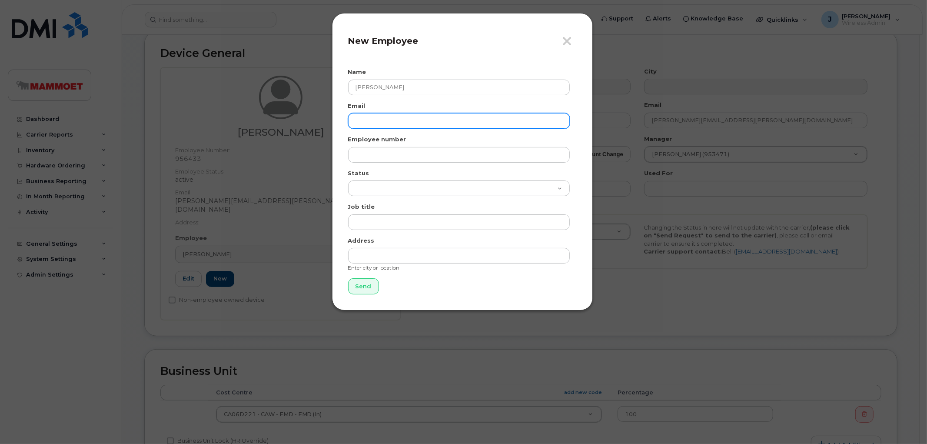
click at [362, 124] on input "email" at bounding box center [459, 121] width 222 height 16
paste input "Mitchell.McAvoy@mammoet.com"
type input "Mitchell.McAvoy@mammoet.com"
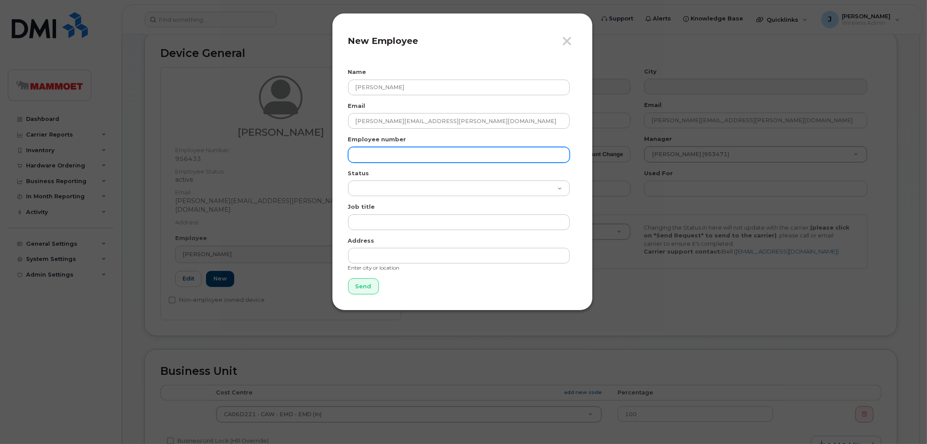
click at [391, 157] on input "text" at bounding box center [459, 155] width 222 height 16
paste input "957732"
type input "957732"
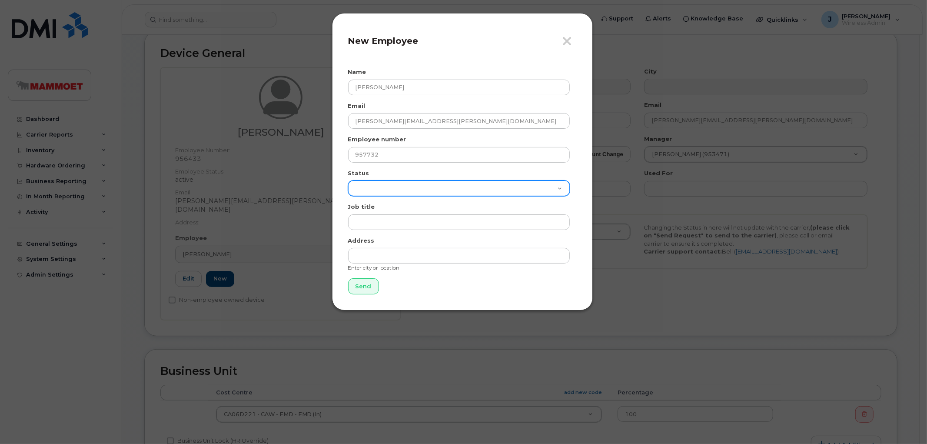
click at [401, 188] on select "Active On-Leave Long Term Short Term Maternity Leave Temp Layoff Inactive" at bounding box center [459, 188] width 222 height 16
select select "active"
click at [348, 180] on select "Active On-Leave Long Term Short Term Maternity Leave Temp Layoff Inactive" at bounding box center [459, 188] width 222 height 16
click at [361, 288] on input "Send" at bounding box center [363, 286] width 31 height 16
type input "Send"
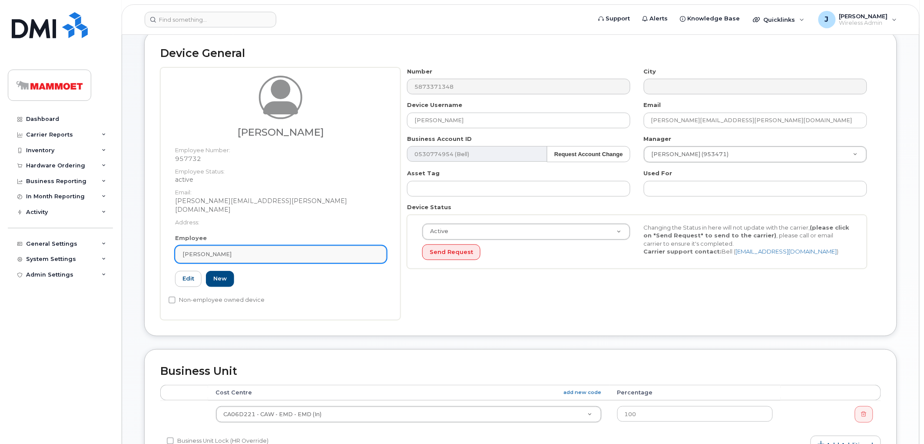
click at [239, 250] on div "[PERSON_NAME]" at bounding box center [281, 254] width 197 height 8
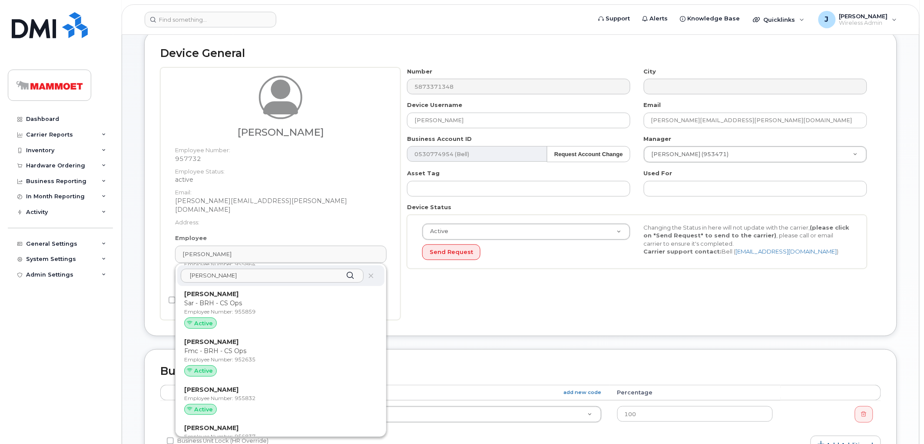
scroll to position [193, 0]
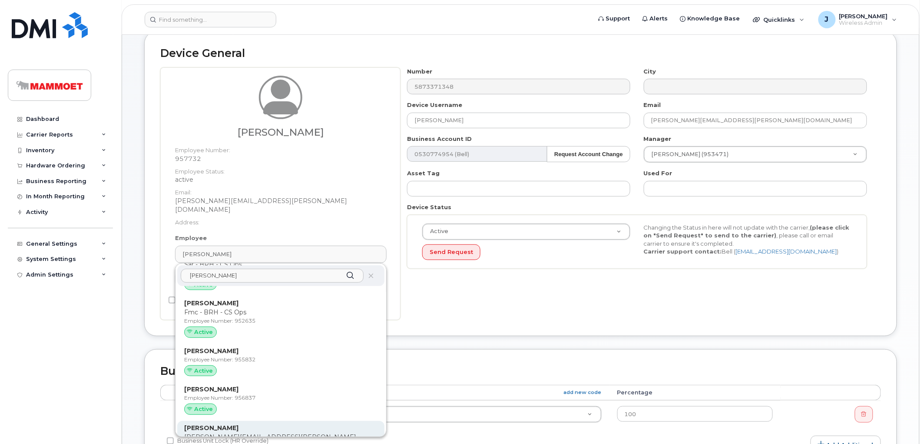
type input "mitchel"
click at [238, 432] on p "Mitchell.McAvoy@mammoet.com" at bounding box center [280, 441] width 193 height 18
type input "[PERSON_NAME][EMAIL_ADDRESS][PERSON_NAME][DOMAIN_NAME]"
type input "957732"
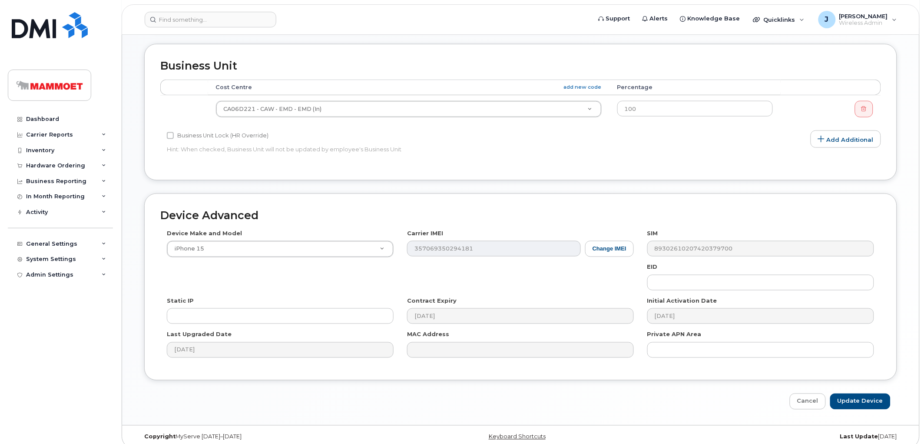
scroll to position [346, 0]
click at [854, 396] on input "Update Device" at bounding box center [861, 400] width 60 height 16
type input "Saving..."
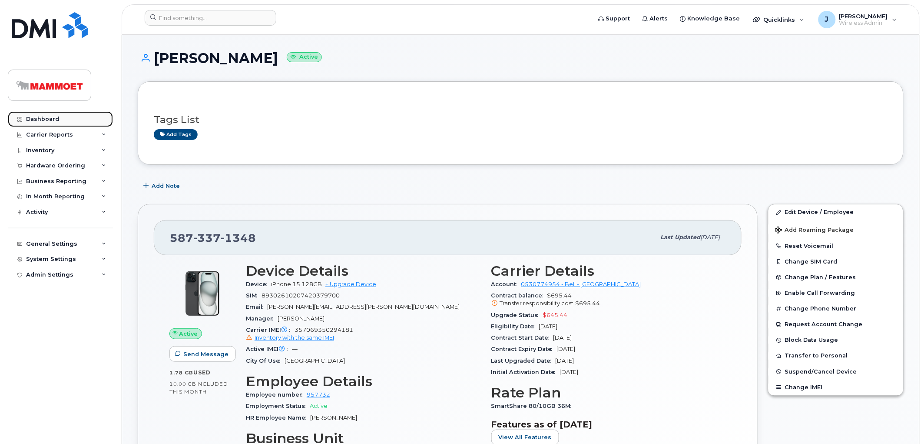
click at [46, 125] on link "Dashboard" at bounding box center [60, 119] width 105 height 16
